Goal: Task Accomplishment & Management: Complete application form

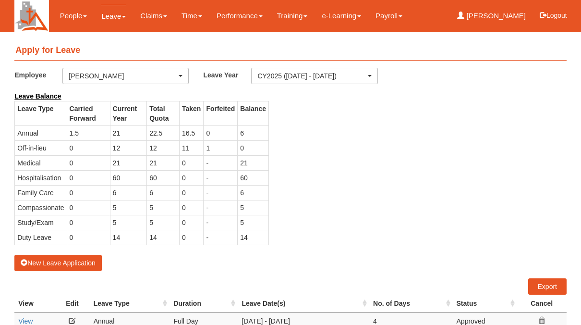
select select "50"
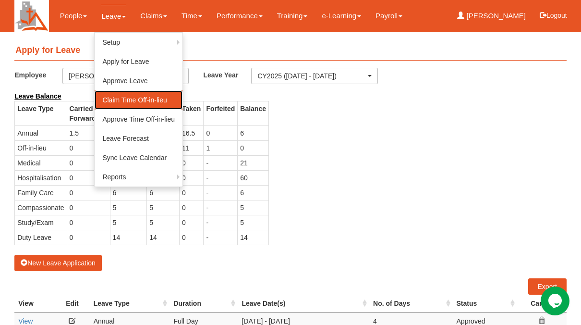
click at [113, 98] on link "Claim Time Off-in-lieu" at bounding box center [139, 99] width 88 height 19
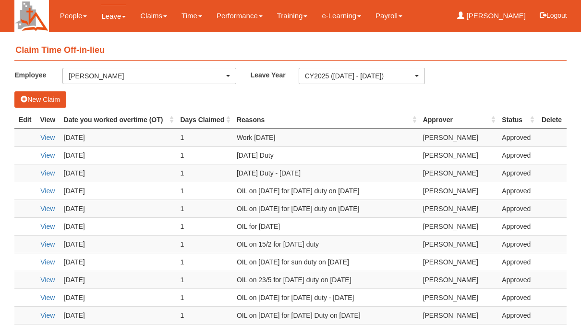
select select "50"
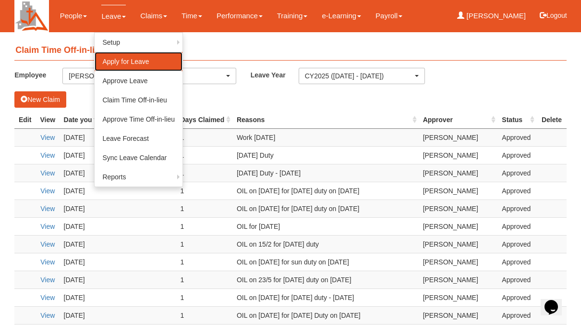
click at [120, 61] on link "Apply for Leave" at bounding box center [139, 61] width 88 height 19
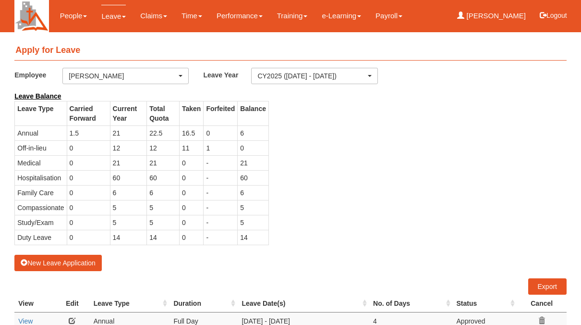
select select "50"
click at [51, 260] on button "New Leave Application" at bounding box center [57, 263] width 87 height 16
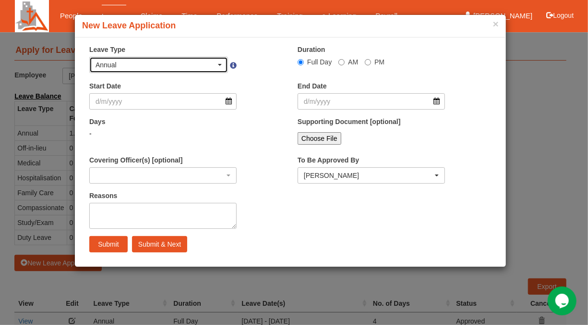
click at [219, 64] on span "button" at bounding box center [220, 65] width 4 height 2
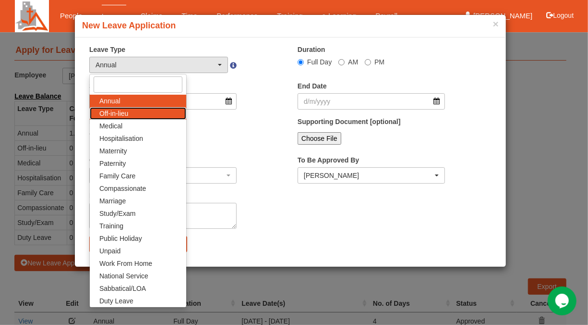
click at [115, 112] on span "Off-in-lieu" at bounding box center [113, 114] width 29 height 10
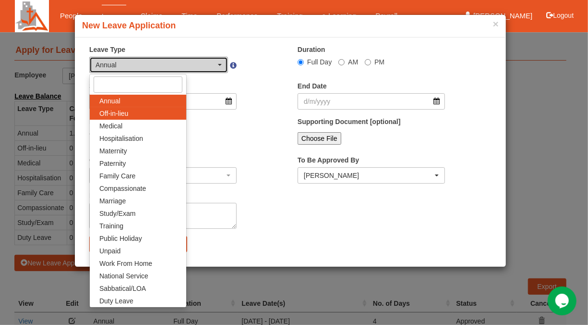
select select "3"
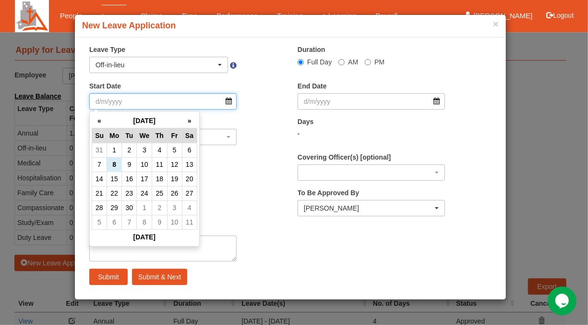
click at [103, 100] on input "Start Date" at bounding box center [162, 101] width 147 height 16
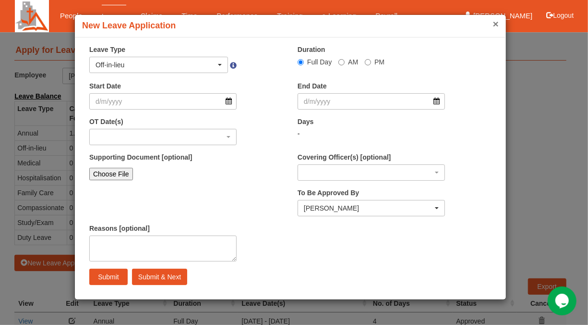
click at [499, 23] on button "×" at bounding box center [496, 24] width 6 height 10
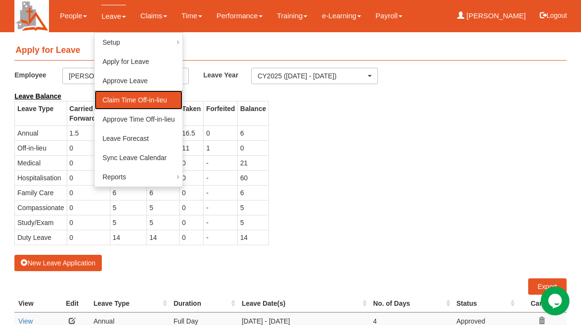
click at [104, 98] on link "Claim Time Off-in-lieu" at bounding box center [139, 99] width 88 height 19
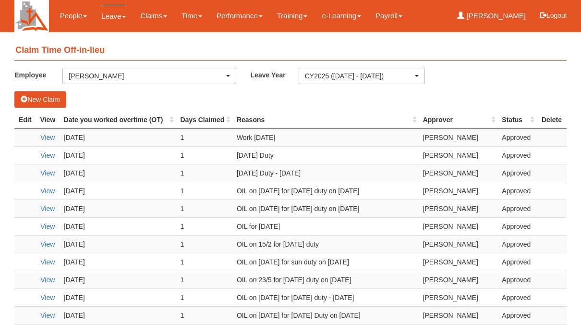
select select "50"
click at [37, 97] on button "New Claim" at bounding box center [40, 99] width 52 height 16
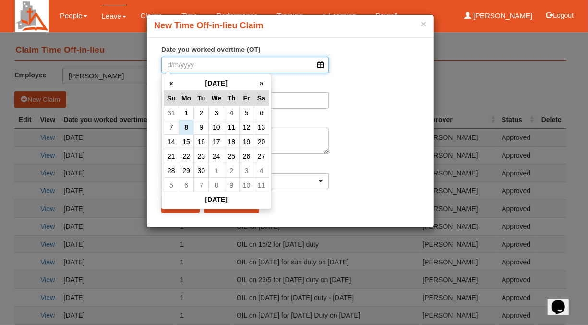
click at [176, 63] on input "Date you worked overtime (OT)" at bounding box center [245, 65] width 168 height 16
click at [166, 126] on td "7" at bounding box center [171, 127] width 15 height 14
type input "7/9/2025"
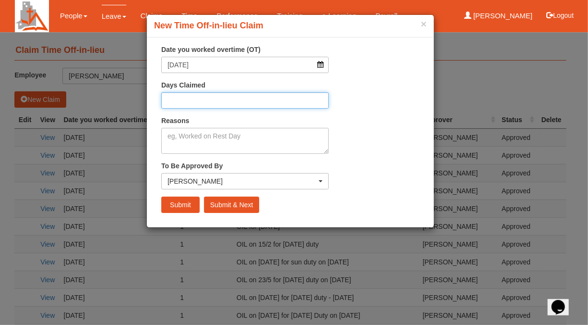
click at [179, 99] on input "Days Claimed" at bounding box center [245, 100] width 168 height 16
type input "1"
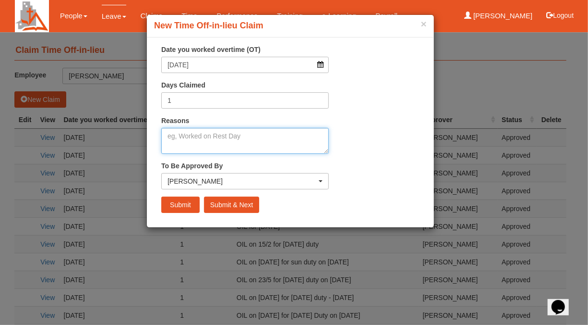
click at [179, 143] on textarea "Reasons" at bounding box center [245, 141] width 168 height 26
type textarea "[DATE] Duty"
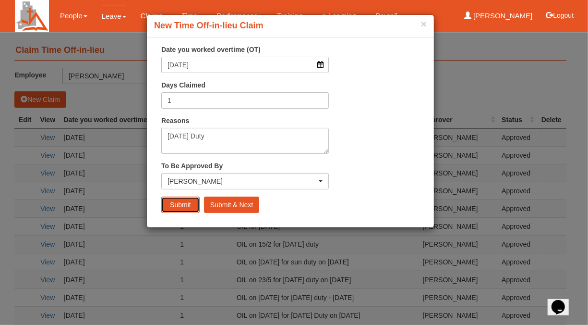
click at [173, 206] on input "Submit" at bounding box center [180, 204] width 38 height 16
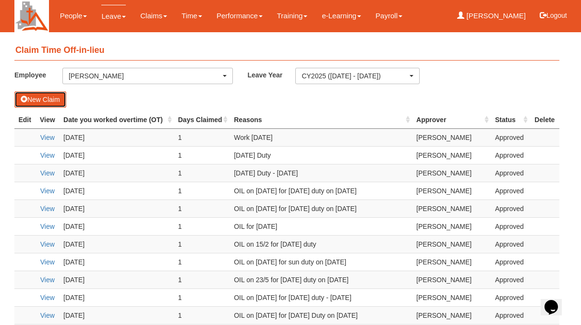
select select "50"
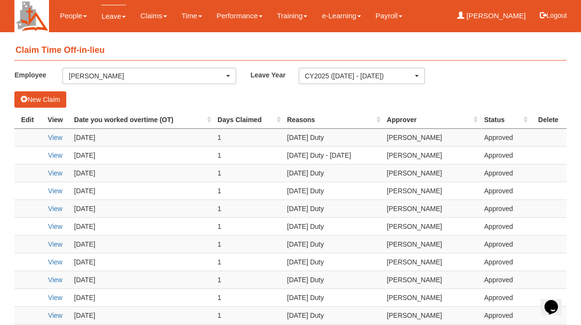
click at [52, 119] on th "View" at bounding box center [55, 120] width 30 height 18
click at [92, 121] on th "Date you worked overtime (OT)" at bounding box center [142, 120] width 144 height 18
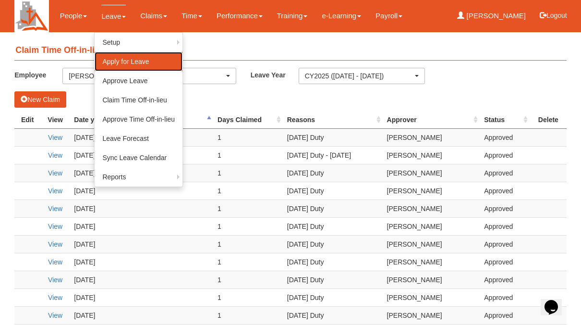
click at [119, 59] on link "Apply for Leave" at bounding box center [139, 61] width 88 height 19
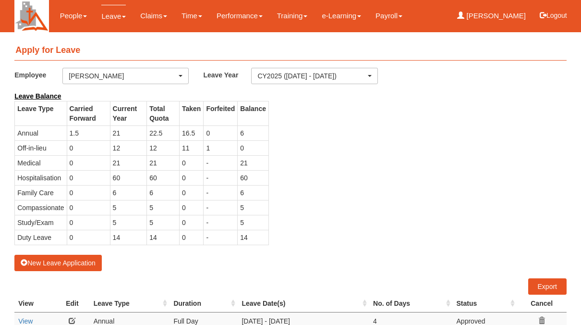
select select "50"
click at [561, 17] on button "Logout" at bounding box center [553, 15] width 41 height 23
